Goal: Task Accomplishment & Management: Use online tool/utility

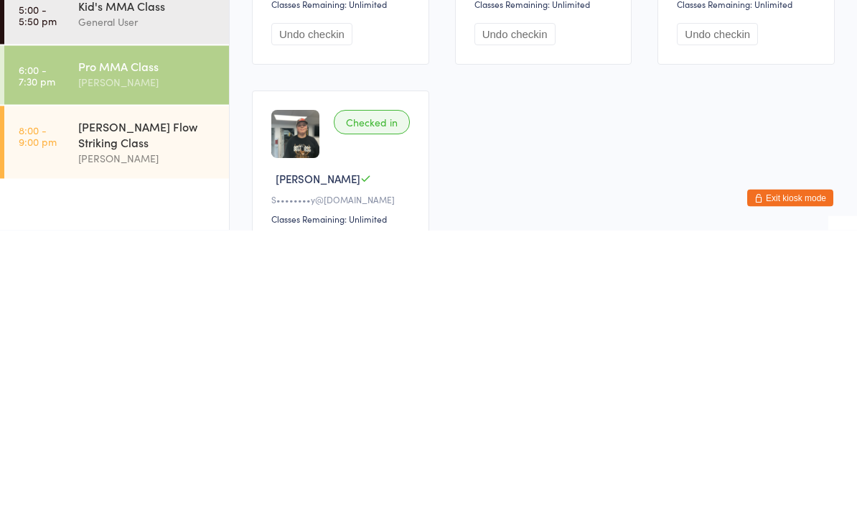
click at [185, 429] on div "[PERSON_NAME]" at bounding box center [147, 437] width 139 height 17
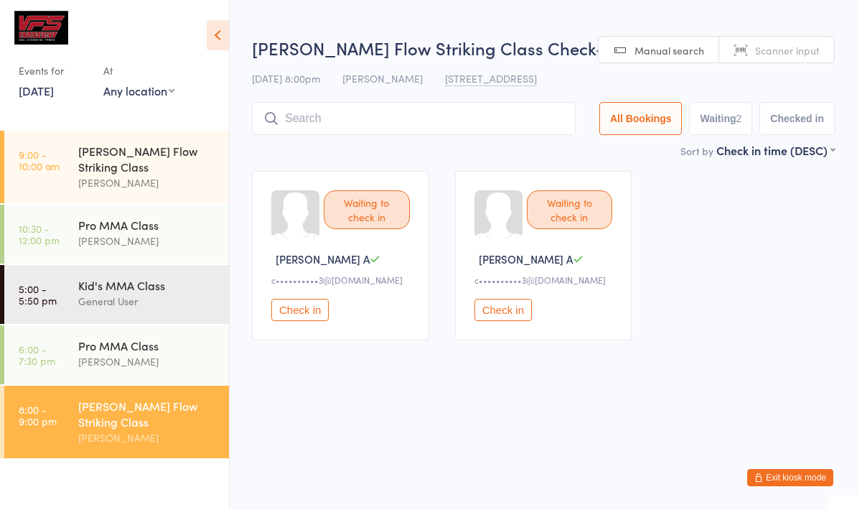
click at [192, 16] on div at bounding box center [108, 32] width 178 height 32
click at [220, 45] on icon at bounding box center [218, 35] width 22 height 30
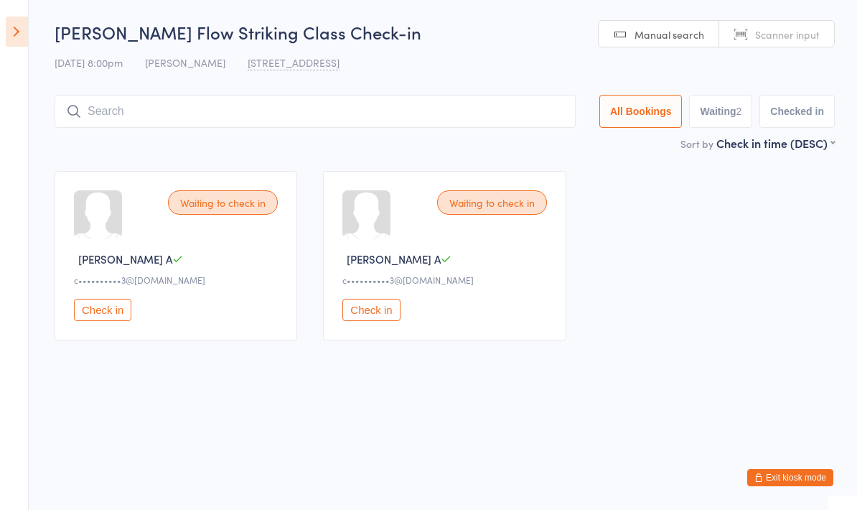
click at [106, 122] on input "search" at bounding box center [315, 111] width 521 height 33
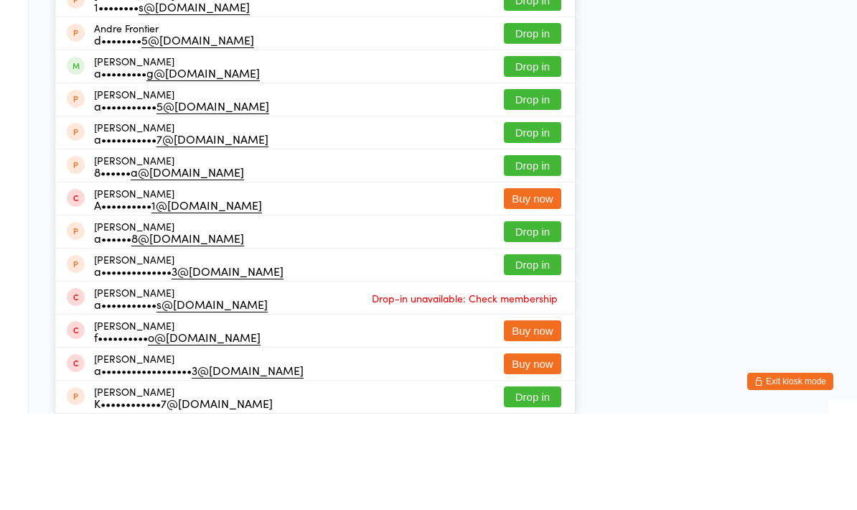
type input "[PERSON_NAME]"
click at [534, 41] on button "Drop in" at bounding box center [532, 30] width 57 height 21
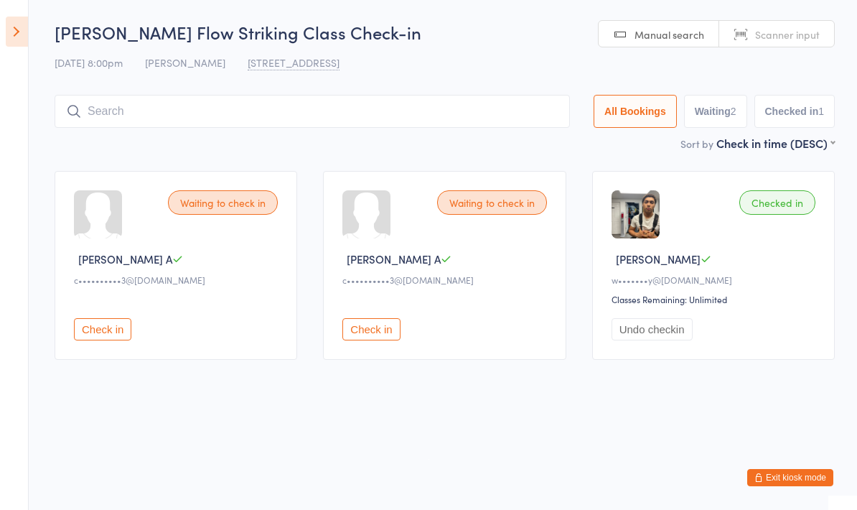
click at [211, 101] on input "search" at bounding box center [313, 111] width 516 height 33
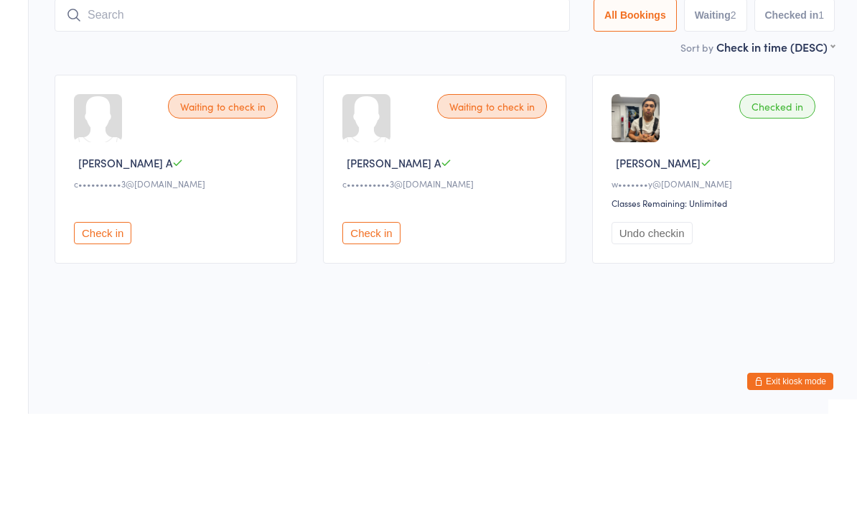
type input "J"
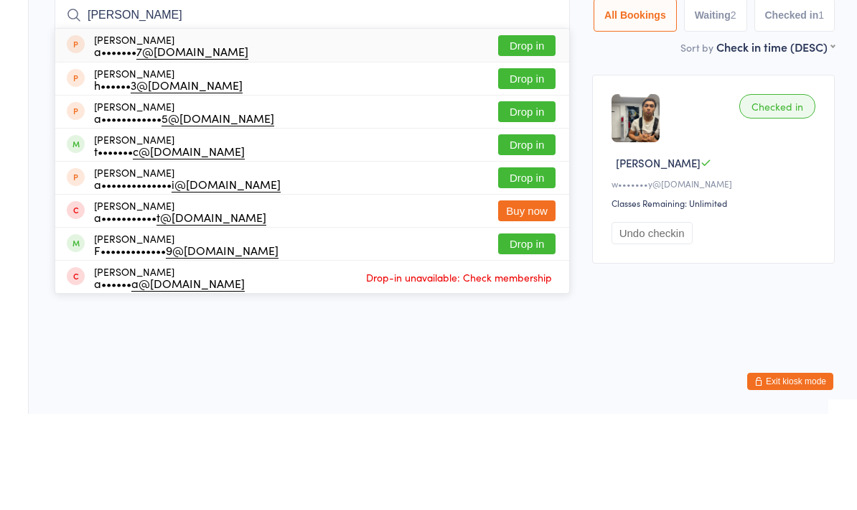
type input "[PERSON_NAME]"
click at [513, 231] on button "Drop in" at bounding box center [526, 241] width 57 height 21
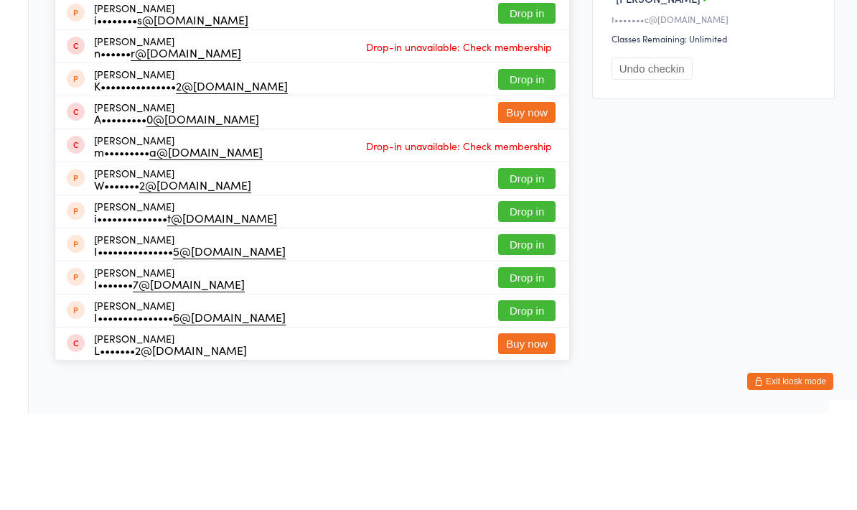
type input "[DEMOGRAPHIC_DATA]"
click at [519, 87] on button "Drop in" at bounding box center [526, 76] width 57 height 21
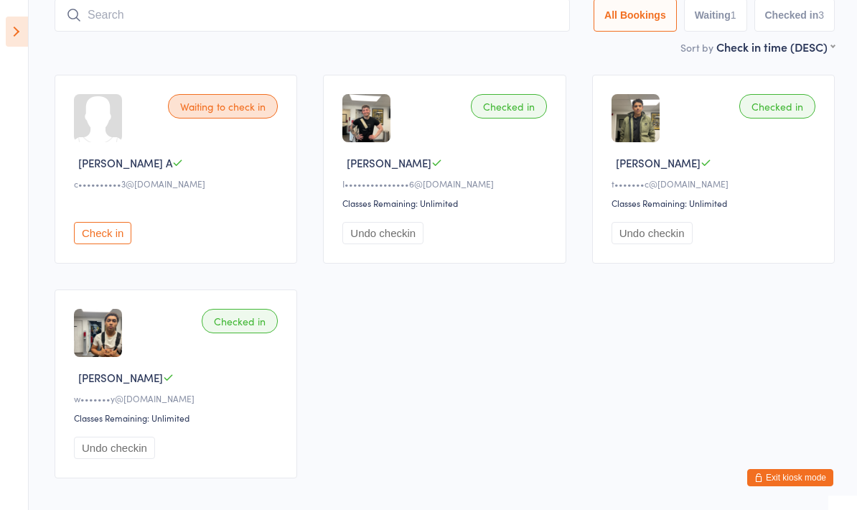
click at [169, 9] on input "search" at bounding box center [313, 15] width 516 height 33
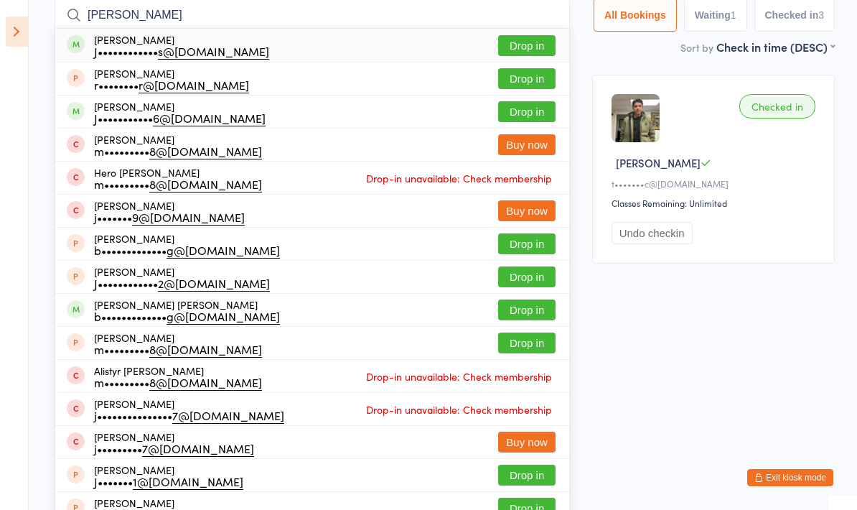
type input "[PERSON_NAME]"
click at [498, 39] on button "Drop in" at bounding box center [526, 45] width 57 height 21
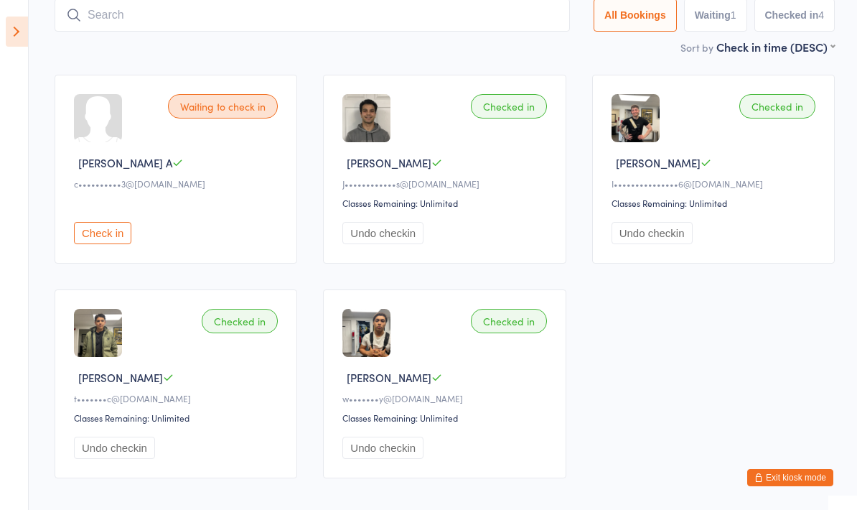
click at [345, 31] on input "search" at bounding box center [313, 15] width 516 height 33
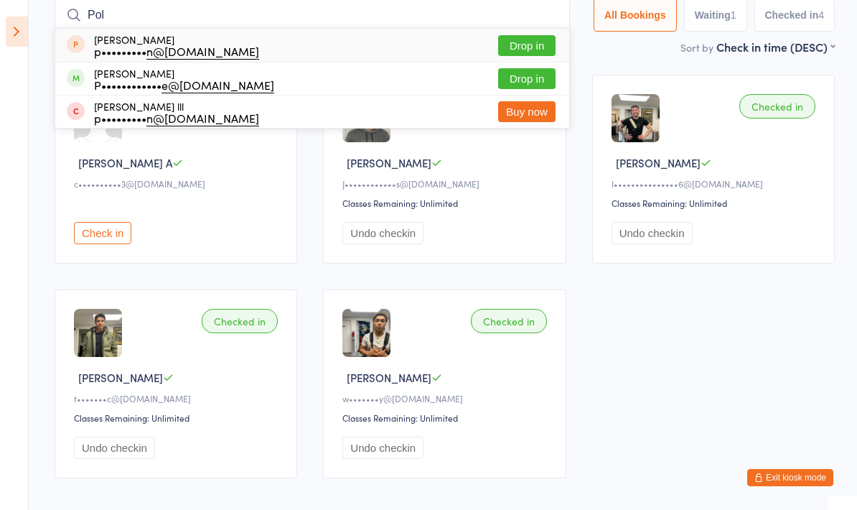
type input "Pol"
click at [523, 83] on button "Drop in" at bounding box center [526, 78] width 57 height 21
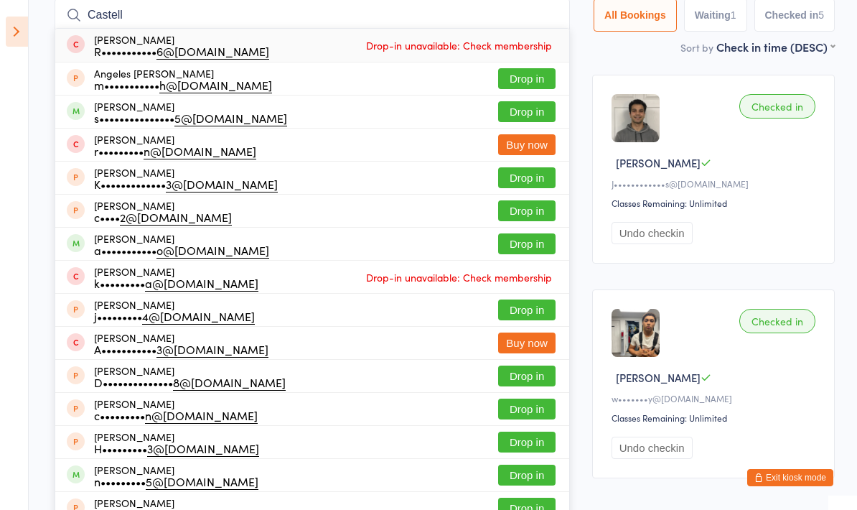
type input "Castell"
click at [520, 111] on button "Drop in" at bounding box center [526, 111] width 57 height 21
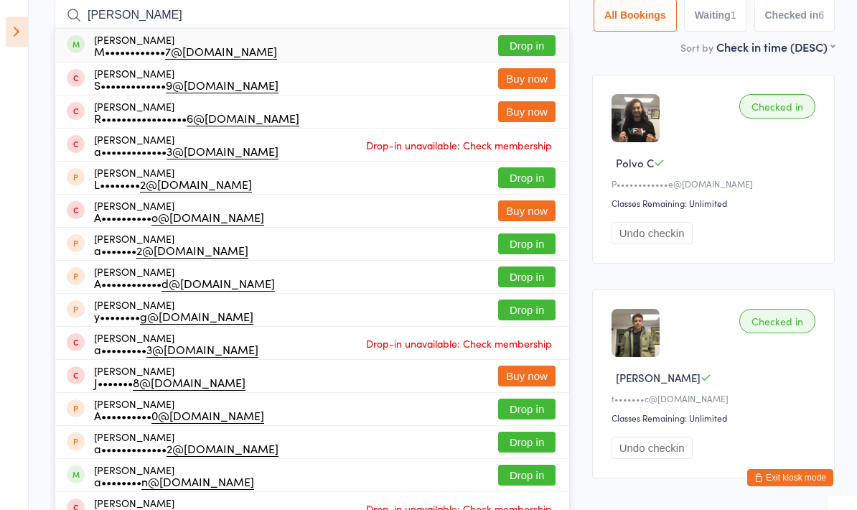
type input "[PERSON_NAME]"
click at [124, 39] on div "[PERSON_NAME] M•••••••••••• 7@[DOMAIN_NAME]" at bounding box center [185, 45] width 183 height 23
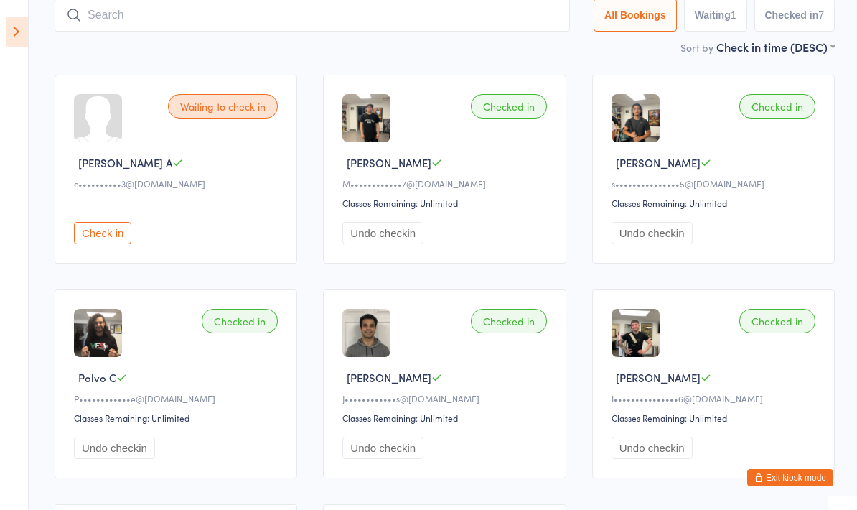
click at [292, 19] on input "search" at bounding box center [313, 15] width 516 height 33
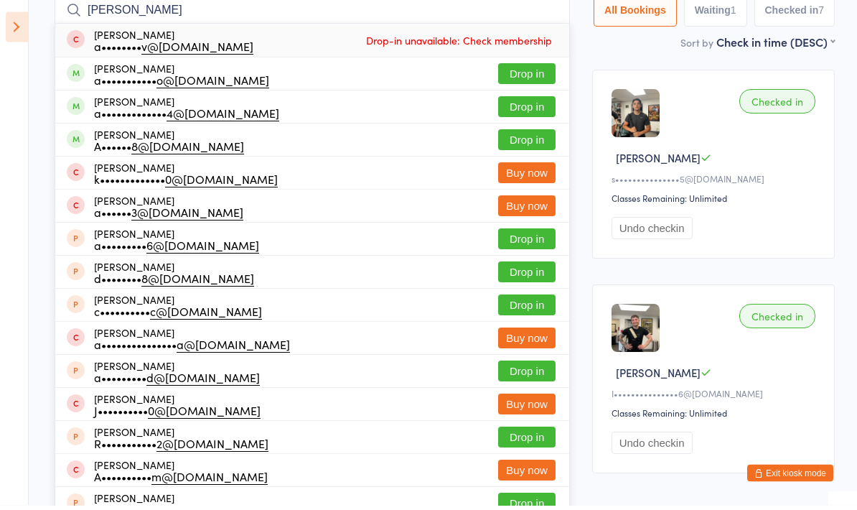
type input "[PERSON_NAME]"
click at [505, 111] on button "Drop in" at bounding box center [526, 111] width 57 height 21
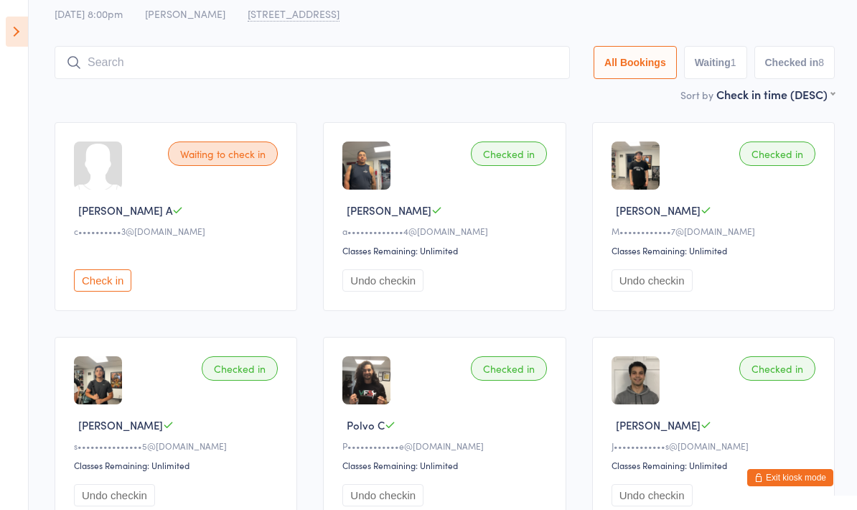
scroll to position [42, 0]
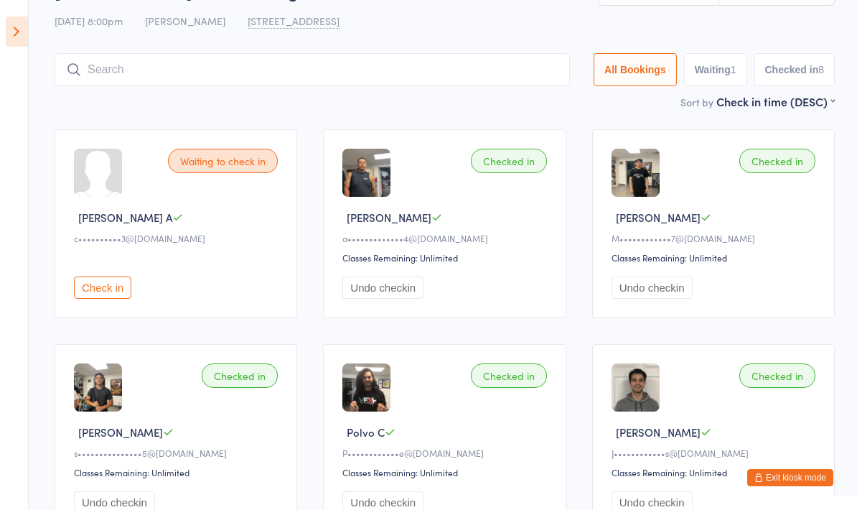
click at [432, 60] on input "search" at bounding box center [313, 69] width 516 height 33
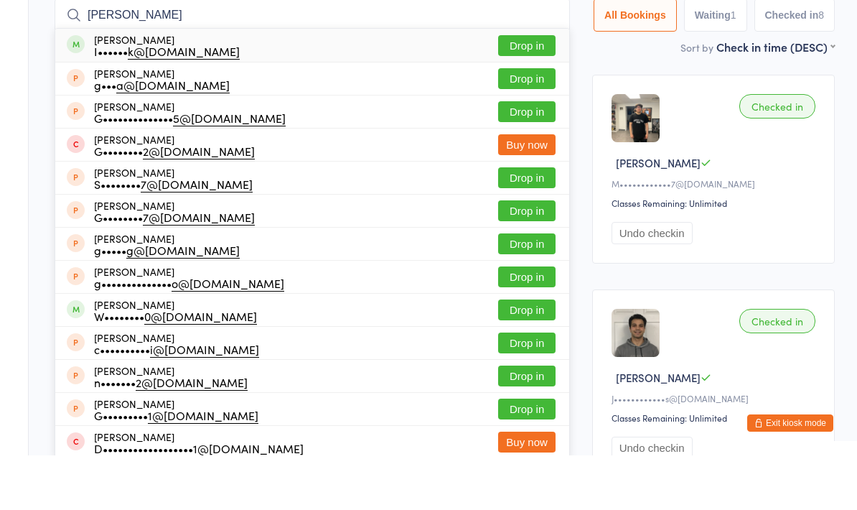
type input "[PERSON_NAME]"
click at [536, 90] on button "Drop in" at bounding box center [526, 100] width 57 height 21
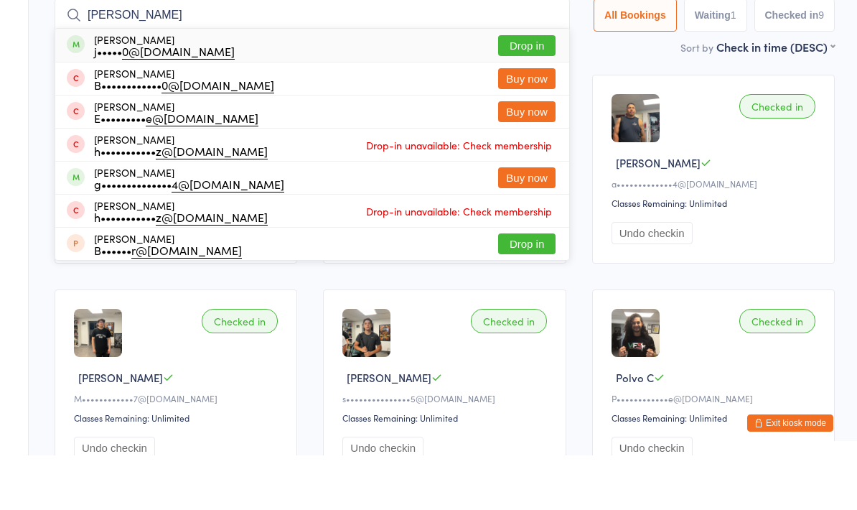
type input "[PERSON_NAME]"
click at [506, 90] on button "Drop in" at bounding box center [526, 100] width 57 height 21
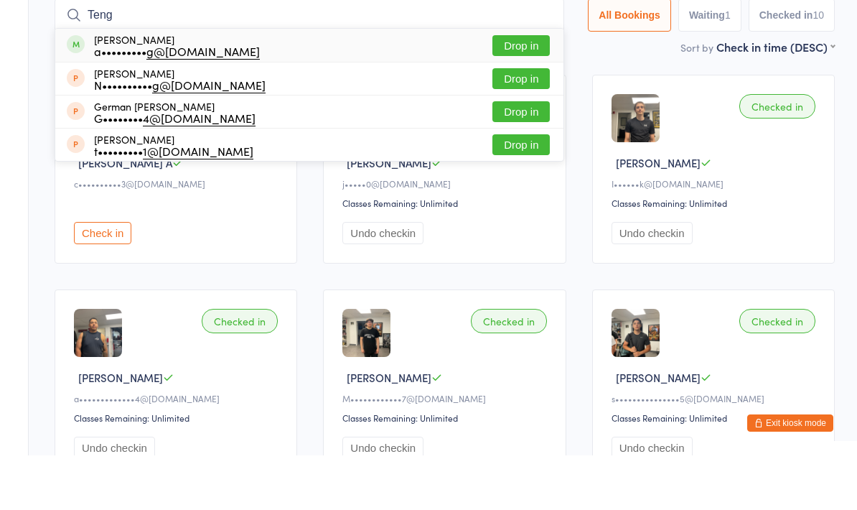
type input "Teng"
click at [497, 90] on button "Drop in" at bounding box center [521, 100] width 57 height 21
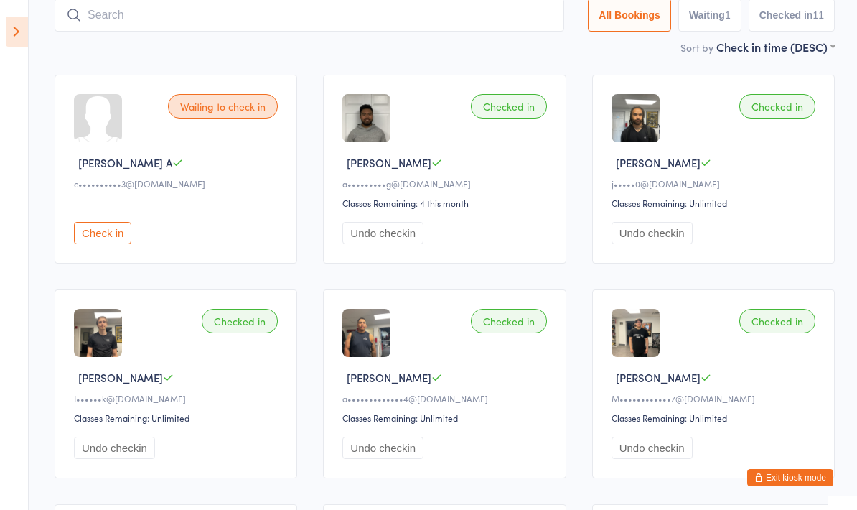
click at [496, 27] on input "search" at bounding box center [310, 15] width 510 height 33
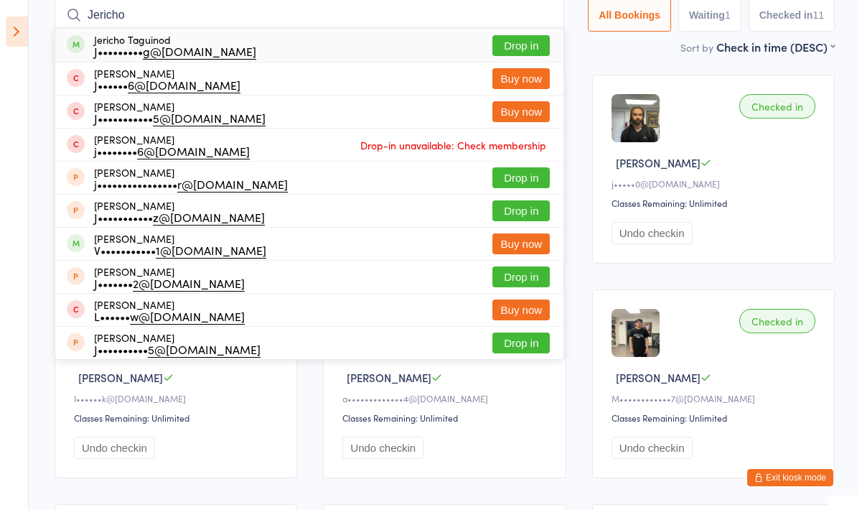
type input "Jericho"
click at [525, 31] on div "Jericho Taguinod J••••••••• g@[DOMAIN_NAME] Drop in" at bounding box center [309, 45] width 508 height 33
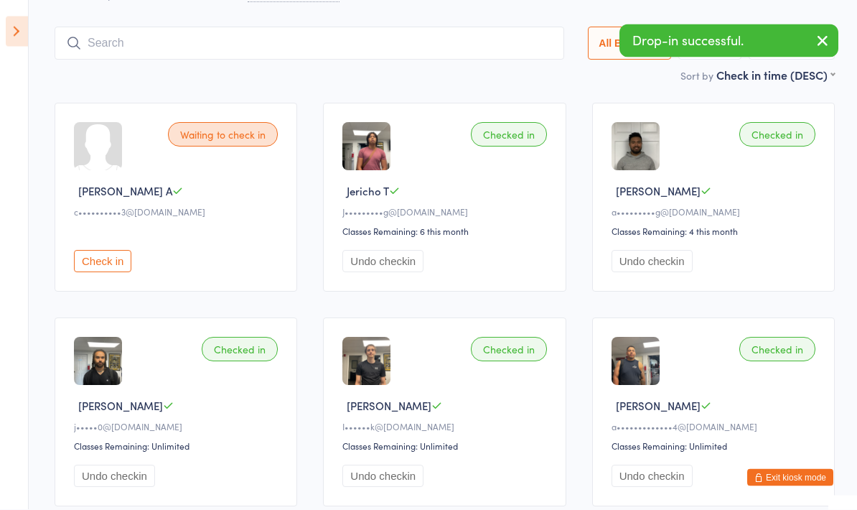
scroll to position [0, 0]
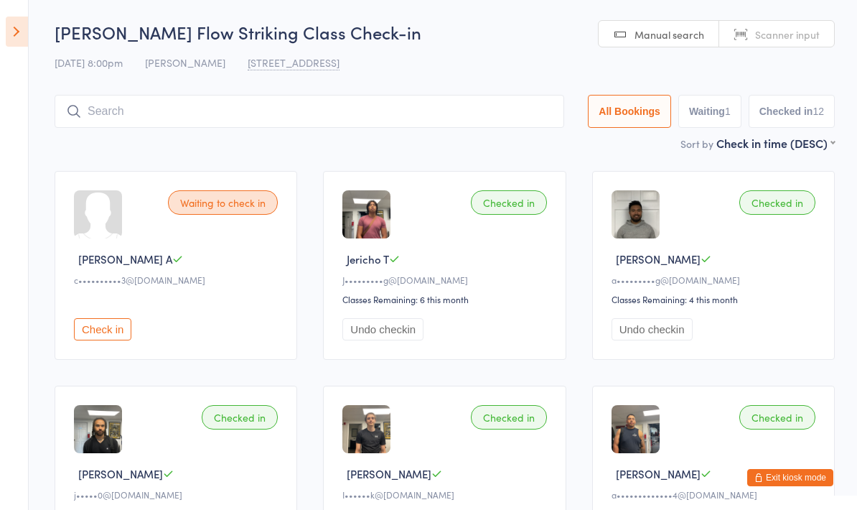
click at [480, 116] on input "search" at bounding box center [310, 111] width 510 height 33
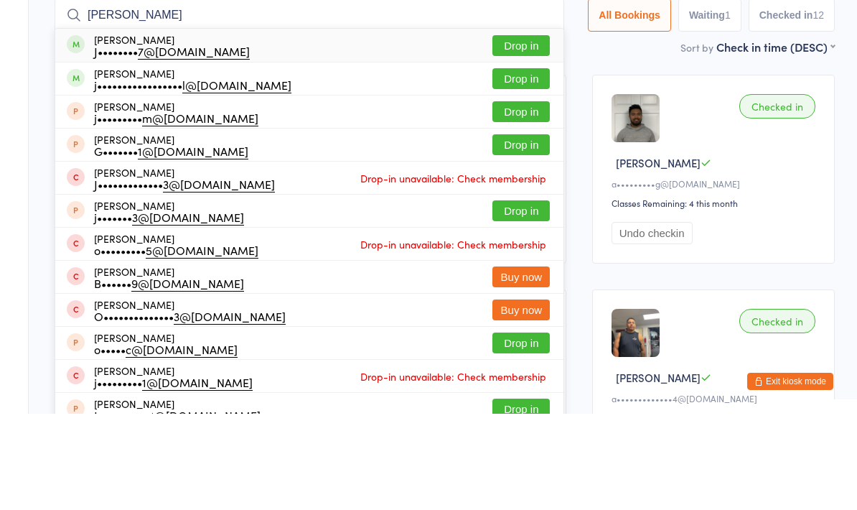
type input "[PERSON_NAME]"
click at [517, 131] on button "Drop in" at bounding box center [521, 141] width 57 height 21
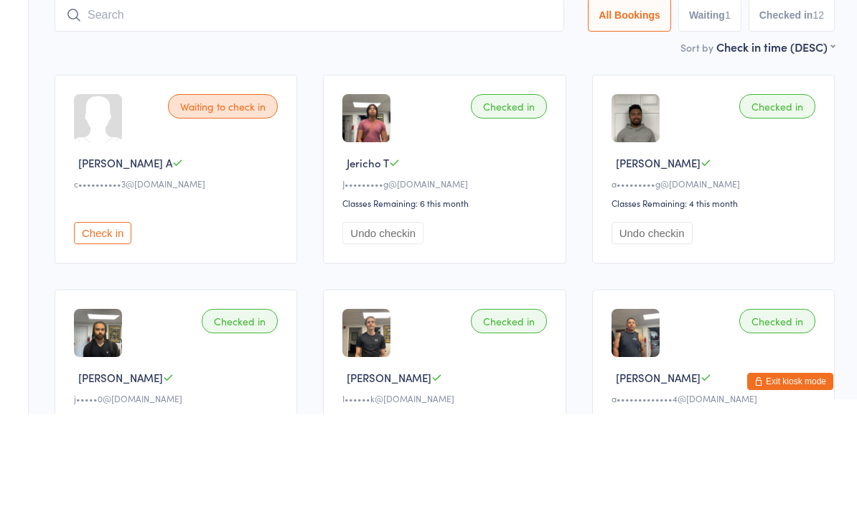
scroll to position [96, 0]
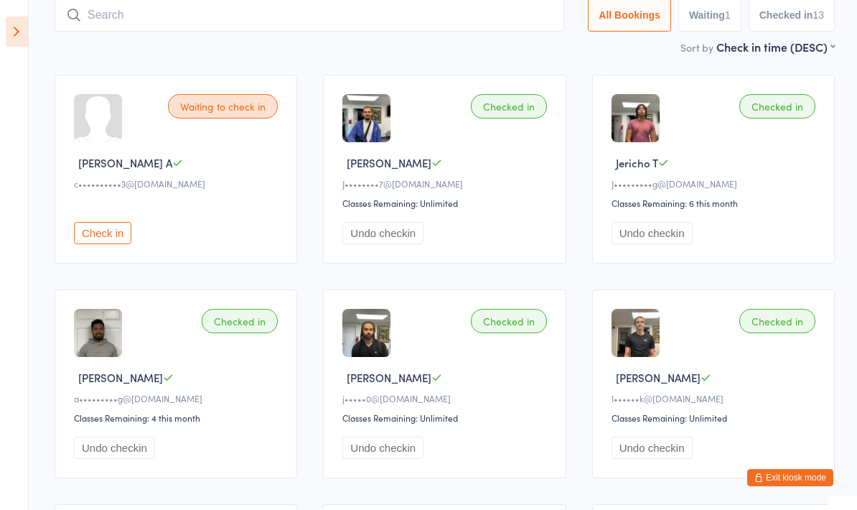
click at [415, 2] on input "search" at bounding box center [310, 15] width 510 height 33
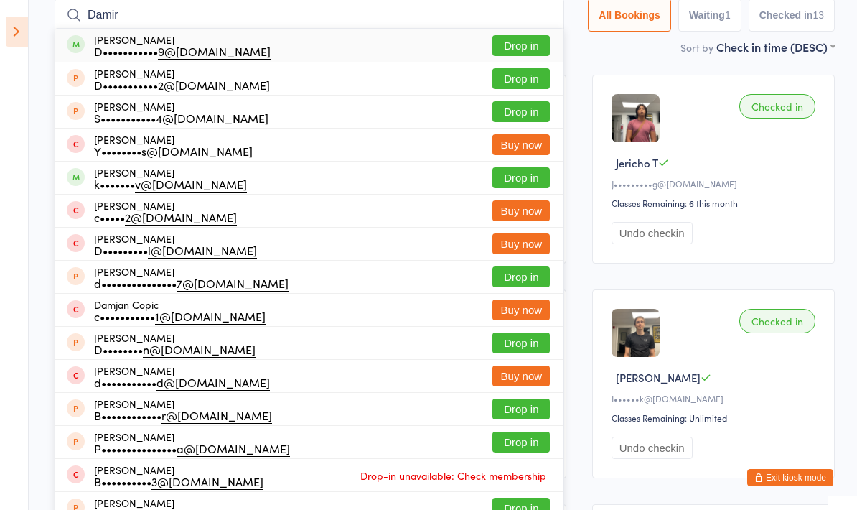
type input "Damir"
click at [526, 39] on button "Drop in" at bounding box center [521, 45] width 57 height 21
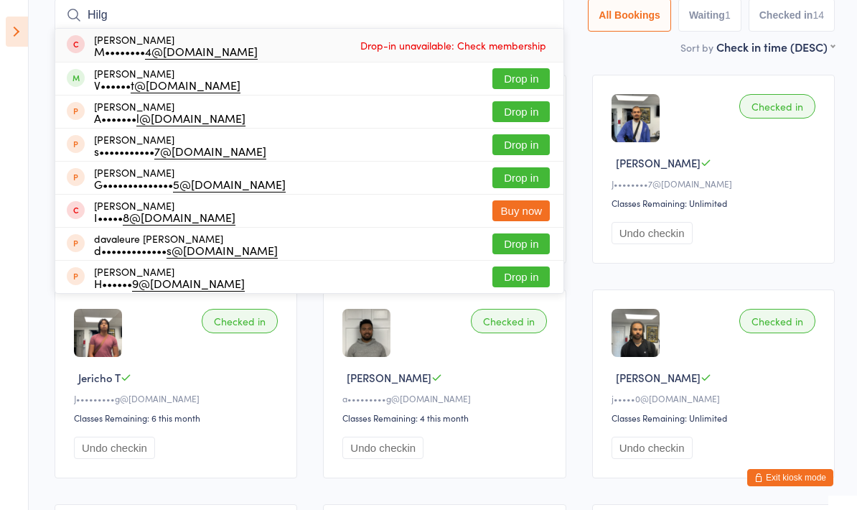
type input "Hilg"
click at [508, 78] on button "Drop in" at bounding box center [521, 78] width 57 height 21
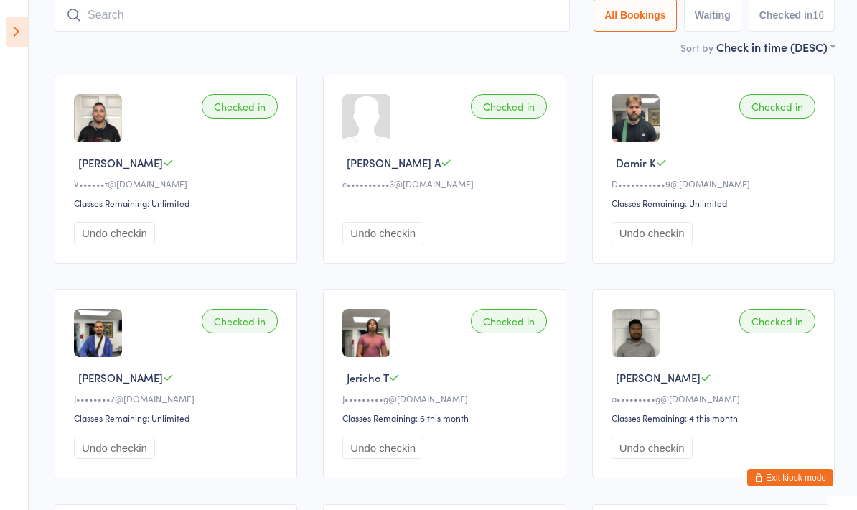
click at [528, 6] on input "search" at bounding box center [313, 15] width 516 height 33
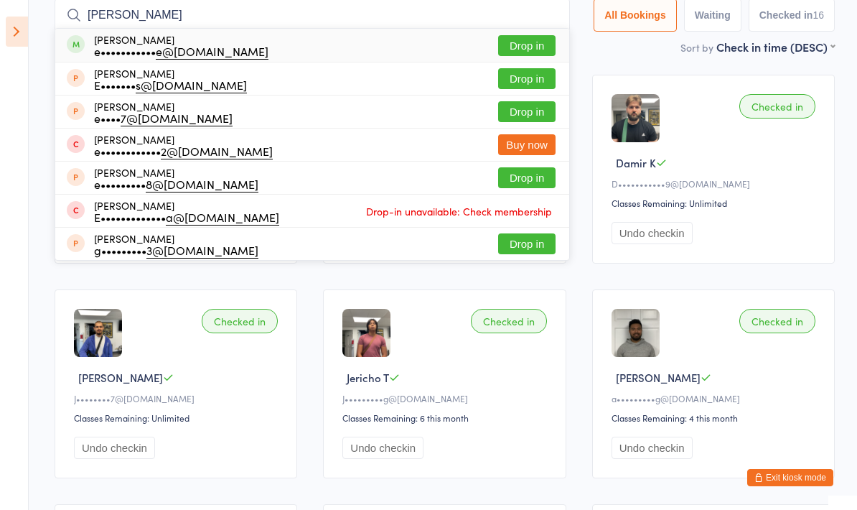
type input "[PERSON_NAME]"
click at [521, 54] on button "Drop in" at bounding box center [526, 45] width 57 height 21
